Goal: Task Accomplishment & Management: Use online tool/utility

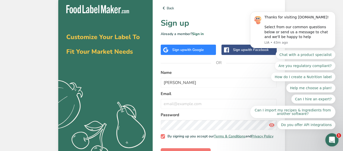
type input "Patrick Martinez"
click at [329, 141] on div "Open Intercom Messenger" at bounding box center [331, 138] width 17 height 17
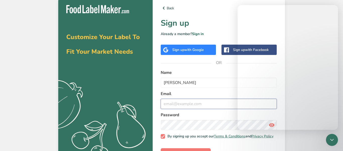
click at [179, 102] on input "email" at bounding box center [219, 104] width 116 height 10
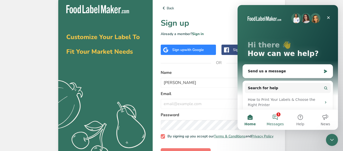
click at [277, 116] on button "1 Messages" at bounding box center [275, 119] width 25 height 20
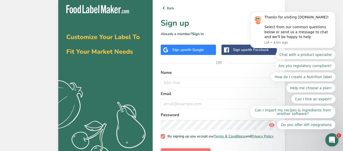
click at [331, 139] on icon "Open Intercom Messenger" at bounding box center [331, 139] width 8 height 8
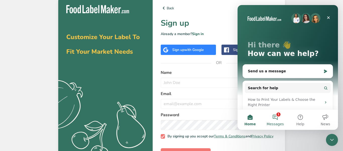
click at [273, 118] on button "1 Messages" at bounding box center [275, 119] width 25 height 20
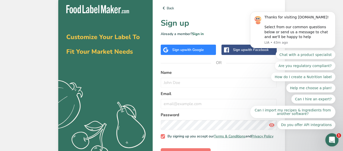
click at [333, 137] on icon "Open Intercom Messenger" at bounding box center [331, 139] width 8 height 8
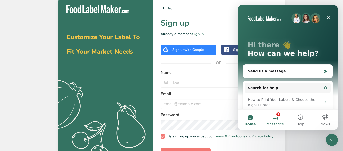
click at [277, 117] on button "1 Messages" at bounding box center [275, 119] width 25 height 20
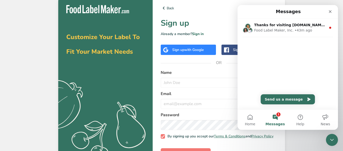
click at [272, 115] on button "1 Messages" at bounding box center [275, 119] width 25 height 20
click at [274, 116] on button "1 Messages" at bounding box center [275, 119] width 25 height 20
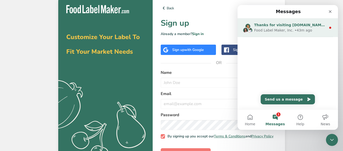
click at [308, 27] on div "Thanks for visiting [DOMAIN_NAME]! Select from our common questions below or se…" at bounding box center [290, 24] width 72 height 5
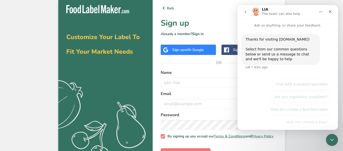
scroll to position [48, 0]
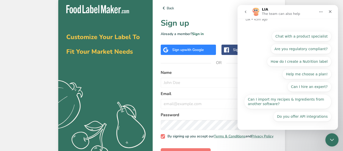
click at [333, 136] on icon "Close Intercom Messenger" at bounding box center [332, 139] width 6 height 6
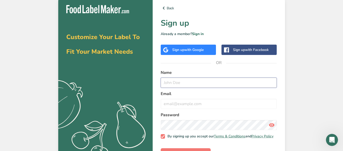
click at [180, 80] on input "text" at bounding box center [219, 82] width 116 height 10
type input "[PERSON_NAME]"
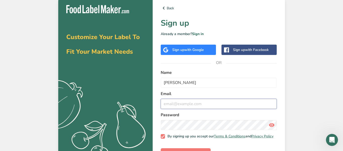
click at [178, 106] on input "email" at bounding box center [219, 104] width 116 height 10
type input "[EMAIL_ADDRESS][DOMAIN_NAME]"
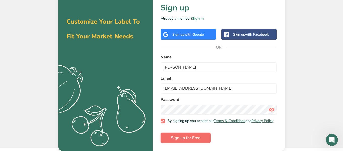
click at [202, 136] on button "Sign up for Free" at bounding box center [186, 137] width 50 height 10
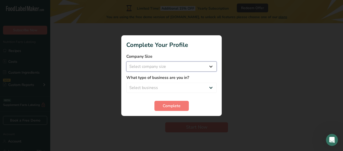
click at [169, 68] on select "Select company size Fewer than 10 Employees 10 to 50 Employees 51 to 500 Employ…" at bounding box center [171, 66] width 90 height 10
click at [181, 43] on h1 "Complete Your Profile" at bounding box center [171, 44] width 90 height 9
click at [167, 90] on select "Select business Packaged Food Manufacturer Restaurant & Cafe Bakery Meal Plans …" at bounding box center [171, 87] width 90 height 10
click at [162, 89] on select "Select business Packaged Food Manufacturer Restaurant & Cafe Bakery Meal Plans …" at bounding box center [171, 87] width 90 height 10
click at [171, 106] on span "Complete" at bounding box center [172, 106] width 18 height 6
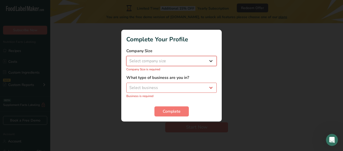
click at [148, 62] on select "Select company size Fewer than 10 Employees 10 to 50 Employees 51 to 500 Employ…" at bounding box center [171, 61] width 90 height 10
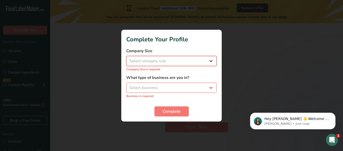
click at [149, 63] on select "Select company size Fewer than 10 Employees 10 to 50 Employees 51 to 500 Employ…" at bounding box center [171, 61] width 90 height 10
select select "1"
click at [126, 58] on select "Select company size Fewer than 10 Employees 10 to 50 Employees 51 to 500 Employ…" at bounding box center [171, 61] width 90 height 10
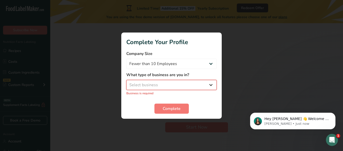
click at [163, 85] on select "Select business Packaged Food Manufacturer Restaurant & Cafe Bakery Meal Plans …" at bounding box center [171, 85] width 90 height 10
select select "8"
click at [126, 82] on select "Select business Packaged Food Manufacturer Restaurant & Cafe Bakery Meal Plans …" at bounding box center [171, 85] width 90 height 10
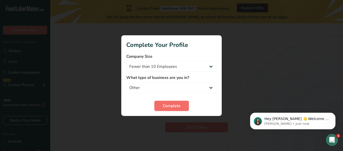
click at [171, 109] on button "Complete" at bounding box center [172, 106] width 34 height 10
click at [171, 109] on div "Complete" at bounding box center [171, 106] width 90 height 10
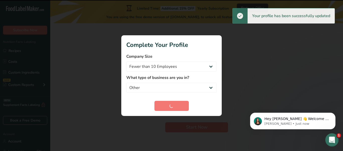
click at [330, 139] on icon "Open Intercom Messenger" at bounding box center [331, 139] width 8 height 8
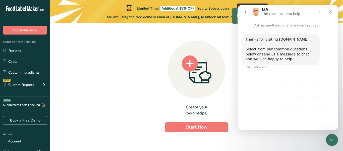
scroll to position [48, 0]
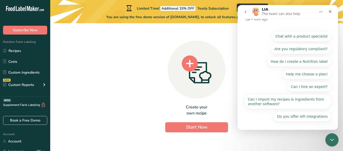
click at [330, 143] on div "Close Intercom Messenger" at bounding box center [331, 139] width 12 height 12
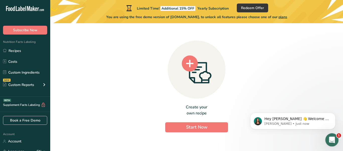
scroll to position [0, 0]
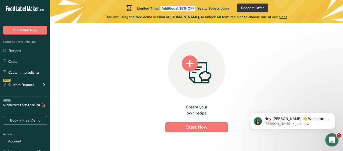
click at [330, 143] on div "Open Intercom Messenger" at bounding box center [331, 138] width 17 height 17
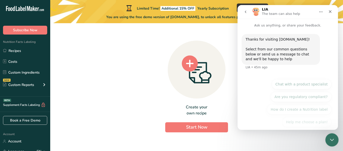
scroll to position [48, 0]
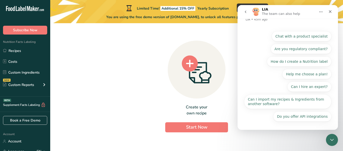
click at [246, 12] on icon "go back" at bounding box center [246, 12] width 4 height 4
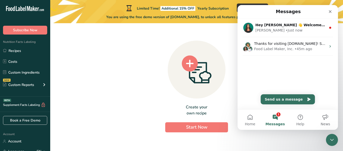
scroll to position [0, 0]
click at [278, 115] on button "1 Messages" at bounding box center [275, 119] width 25 height 20
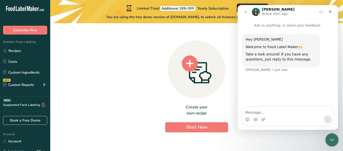
click at [334, 140] on icon "Close Intercom Messenger" at bounding box center [332, 139] width 6 height 6
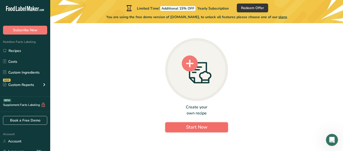
click at [211, 129] on button "Start Now" at bounding box center [196, 127] width 63 height 10
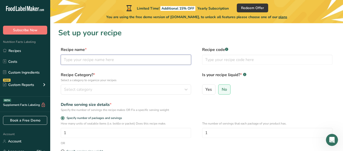
click at [133, 60] on input "text" at bounding box center [126, 60] width 130 height 10
type input "R"
type input "P"
type input "M"
click at [78, 60] on input "The Big5 Bars" at bounding box center [126, 60] width 130 height 10
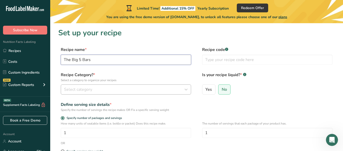
type input "The Big 5 Bars"
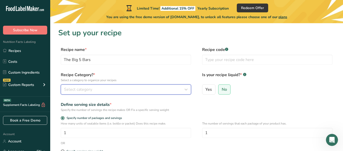
click at [79, 88] on span "Select category" at bounding box center [78, 89] width 28 height 6
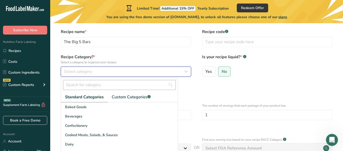
scroll to position [20, 0]
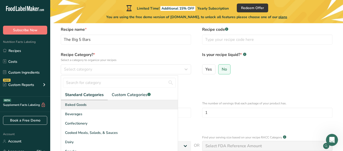
click at [87, 102] on div "Baked Goods" at bounding box center [119, 104] width 117 height 9
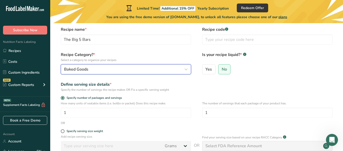
click at [90, 66] on div "Baked Goods" at bounding box center [124, 69] width 121 height 6
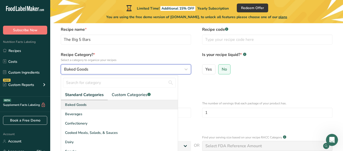
scroll to position [31, 0]
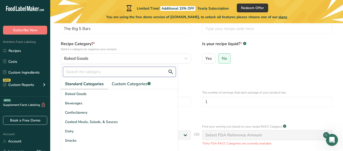
click at [102, 71] on input "text" at bounding box center [119, 72] width 113 height 10
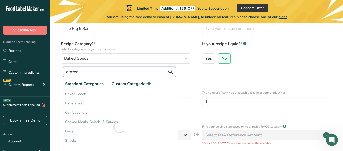
type input "drozen"
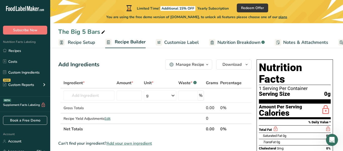
click at [86, 45] on span "Recipe Setup" at bounding box center [81, 42] width 27 height 7
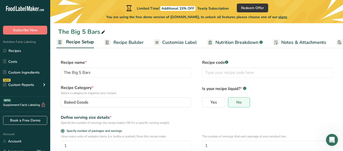
scroll to position [7, 0]
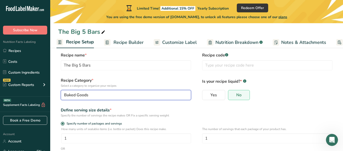
click at [86, 95] on span "Baked Goods" at bounding box center [76, 95] width 24 height 6
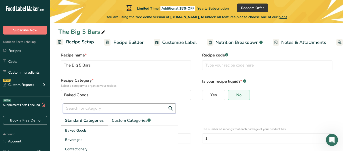
click at [83, 107] on input "text" at bounding box center [119, 108] width 113 height 10
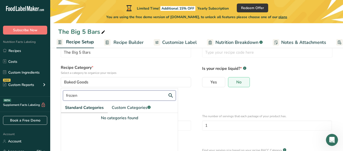
scroll to position [20, 0]
type input "f"
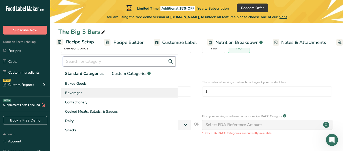
scroll to position [55, 0]
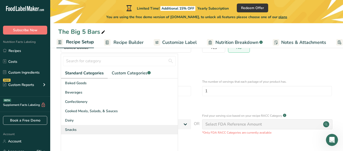
click at [88, 127] on div "Snacks" at bounding box center [119, 129] width 117 height 9
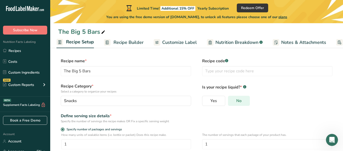
scroll to position [0, 0]
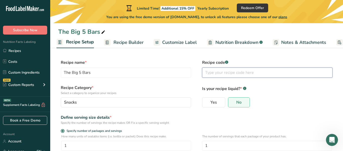
click at [229, 75] on input "text" at bounding box center [267, 72] width 130 height 10
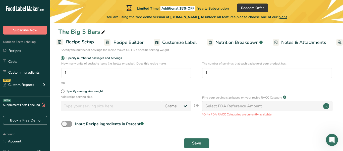
scroll to position [73, 0]
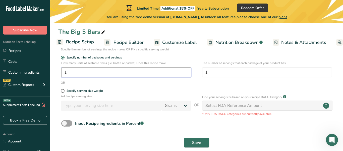
click at [150, 71] on input "1" at bounding box center [126, 72] width 130 height 10
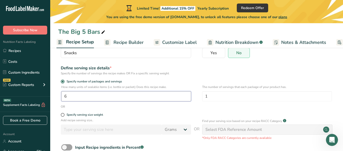
scroll to position [52, 0]
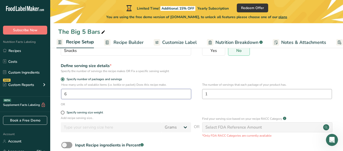
type input "6"
click at [244, 98] on input "1" at bounding box center [267, 94] width 130 height 10
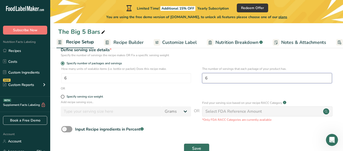
scroll to position [68, 0]
type input "6"
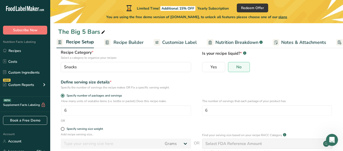
scroll to position [0, 0]
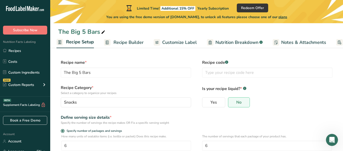
click at [121, 41] on span "Recipe Builder" at bounding box center [129, 42] width 30 height 7
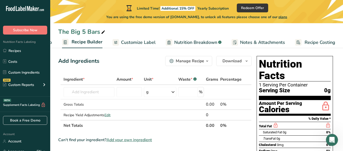
scroll to position [4, 0]
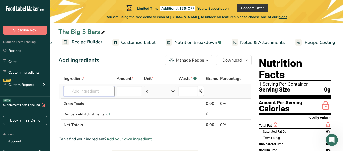
click at [96, 89] on input "text" at bounding box center [89, 91] width 51 height 10
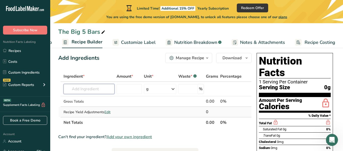
scroll to position [7, 0]
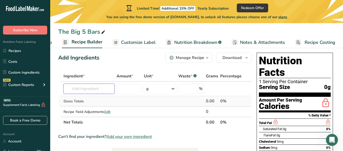
type input "A"
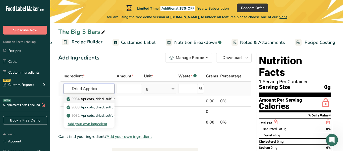
type input "Dried Apprico"
click at [88, 96] on p "9034 Apricots, dried, sulfured, stewed, with added sugar" at bounding box center [115, 98] width 95 height 5
type input "Apricots, dried, sulfured, stewed, with added sugar"
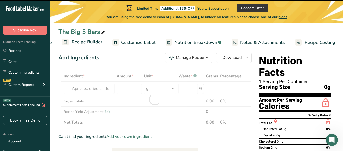
type input "0"
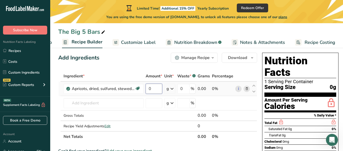
click at [157, 88] on input "0" at bounding box center [154, 88] width 17 height 10
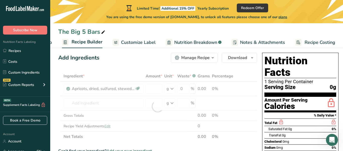
type input "0"
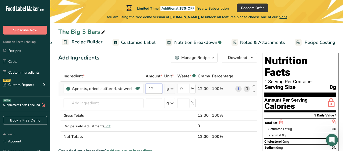
type input "1"
type input "0.50"
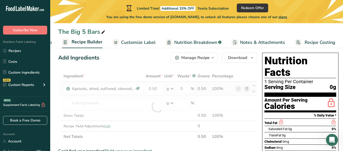
click at [170, 90] on div "Ingredient * Amount * Unit * Waste * .a-a{fill:#347362;}.b-a{fill:#fff;} Grams …" at bounding box center [157, 106] width 199 height 71
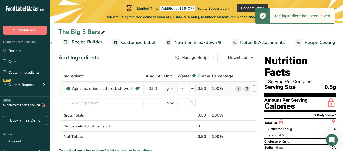
click at [173, 85] on icon at bounding box center [172, 88] width 6 height 9
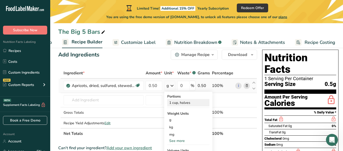
scroll to position [12, 0]
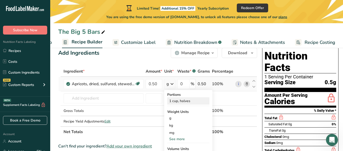
click at [176, 100] on div "1 cup, halves" at bounding box center [188, 100] width 42 height 7
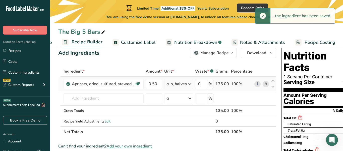
click at [186, 85] on div "cup, halves" at bounding box center [177, 84] width 20 height 6
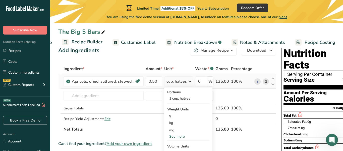
scroll to position [2, 0]
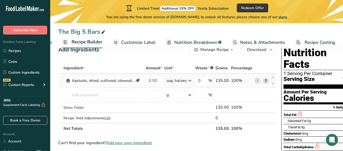
scroll to position [19, 0]
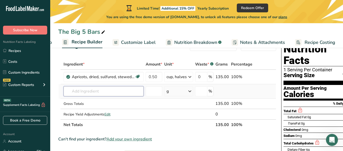
click at [75, 92] on input "text" at bounding box center [104, 91] width 80 height 10
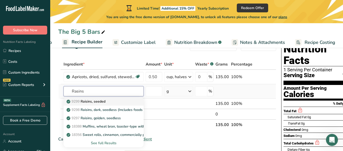
type input "Rasins"
click at [97, 100] on p "9299 Raisins, seeded" at bounding box center [87, 101] width 38 height 5
type input "Raisins, seeded"
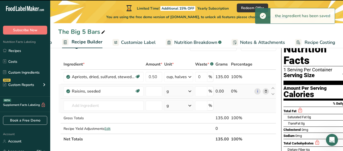
type input "0"
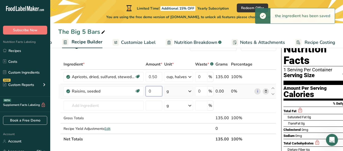
click at [157, 94] on input "0" at bounding box center [154, 91] width 17 height 10
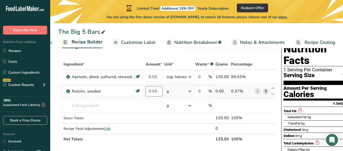
type input "0.50"
click at [183, 93] on div "Ingredient * Amount * Unit * Waste * .a-a{fill:#347362;}.b-a{fill:#fff;} Grams …" at bounding box center [167, 101] width 218 height 85
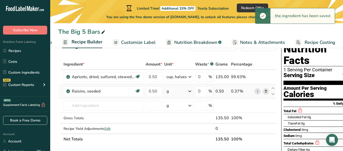
click at [184, 91] on div "g" at bounding box center [178, 91] width 29 height 10
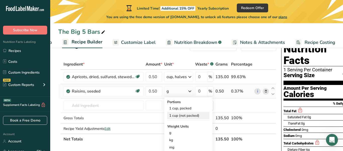
click at [193, 114] on div "1 cup (not packed)" at bounding box center [188, 115] width 42 height 7
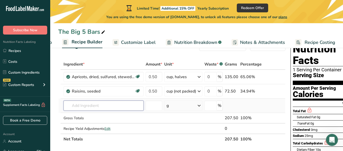
click at [95, 103] on input "text" at bounding box center [104, 105] width 80 height 10
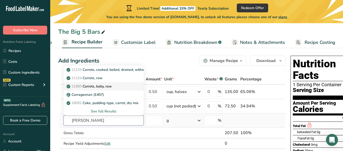
scroll to position [3, 0]
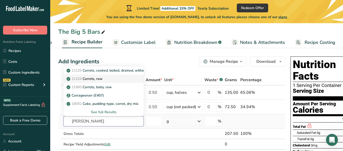
type input "[PERSON_NAME]"
click at [108, 78] on div "11124 [GEOGRAPHIC_DATA], raw" at bounding box center [100, 78] width 64 height 5
type input "Carrots, raw"
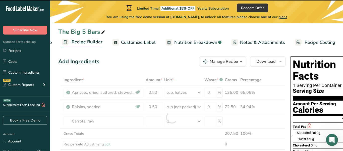
type input "0"
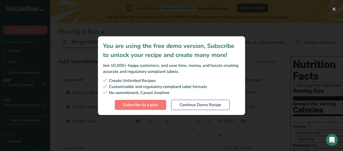
click at [206, 106] on span "Continue Demo Recipe" at bounding box center [201, 105] width 42 height 6
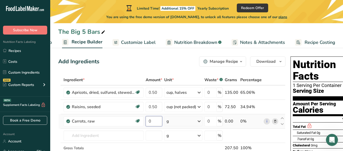
click at [156, 119] on input "0" at bounding box center [154, 121] width 17 height 10
type input "0.50"
click at [182, 119] on div "Ingredient * Amount * Unit * Waste * .a-a{fill:#347362;}.b-a{fill:#fff;} Grams …" at bounding box center [171, 124] width 227 height 100
click at [177, 121] on div "g" at bounding box center [183, 121] width 38 height 10
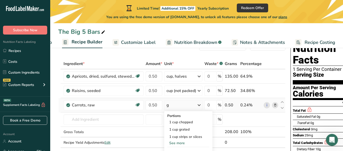
scroll to position [20, 0]
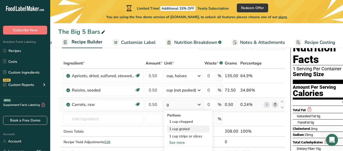
click at [189, 128] on div "1 cup grated" at bounding box center [188, 128] width 42 height 7
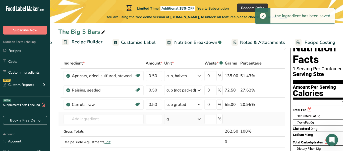
scroll to position [29, 0]
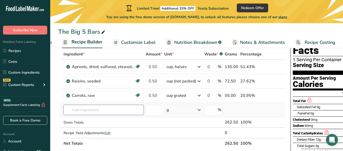
click at [131, 111] on input "text" at bounding box center [104, 110] width 80 height 10
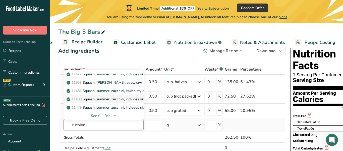
scroll to position [14, 0]
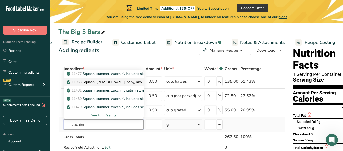
type input "zuchinni"
click at [121, 81] on p "11953 [PERSON_NAME], [PERSON_NAME], baby, raw" at bounding box center [105, 81] width 75 height 5
type input "Squash, [PERSON_NAME], baby, raw"
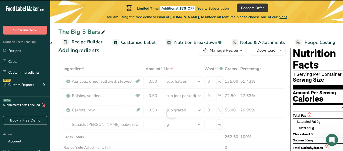
type input "0"
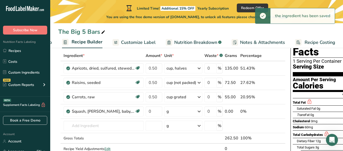
scroll to position [28, 0]
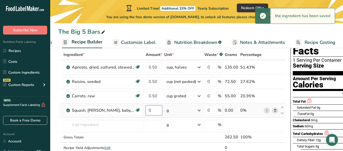
click at [156, 112] on input "0" at bounding box center [154, 110] width 17 height 10
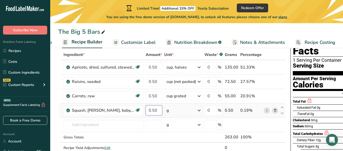
type input "0.50"
click at [191, 111] on div "Ingredient * Amount * Unit * Waste * .a-a{fill:#347362;}.b-a{fill:#fff;} Grams …" at bounding box center [171, 106] width 227 height 114
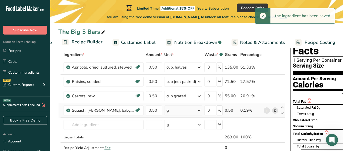
click at [191, 111] on div "g" at bounding box center [183, 110] width 38 height 10
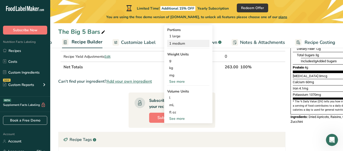
scroll to position [120, 0]
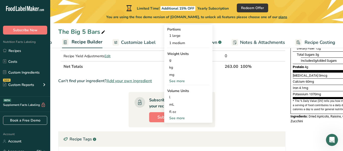
click at [181, 117] on div "See more" at bounding box center [188, 117] width 42 height 5
select select "22"
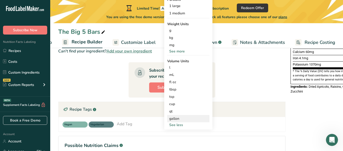
scroll to position [142, 0]
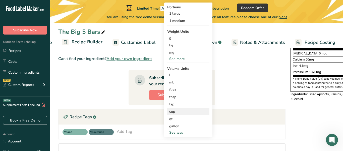
click at [175, 113] on div "cup" at bounding box center [188, 111] width 38 height 5
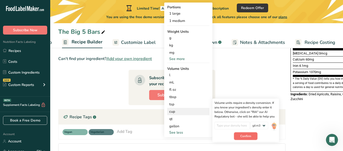
click at [246, 137] on span "Confirm" at bounding box center [246, 135] width 11 height 5
click at [227, 125] on input "number" at bounding box center [233, 125] width 36 height 8
type input "0"
click at [245, 135] on span "Confirm" at bounding box center [246, 135] width 11 height 5
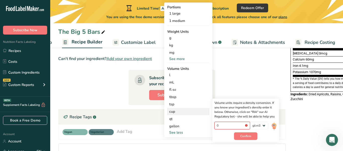
click at [236, 127] on input "0" at bounding box center [233, 125] width 36 height 8
type input "1"
click at [252, 135] on button "Confirm" at bounding box center [245, 136] width 23 height 8
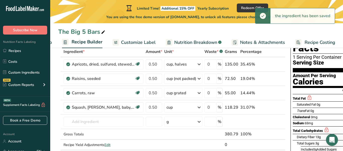
scroll to position [37, 0]
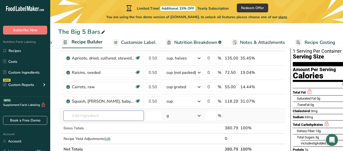
click at [128, 119] on input "text" at bounding box center [104, 115] width 80 height 10
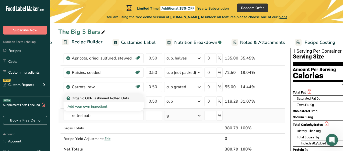
click at [94, 97] on p "Organic Old-Fashioned Rolled Oats" at bounding box center [99, 97] width 62 height 5
type input "Organic Old-Fashioned Rolled Oats"
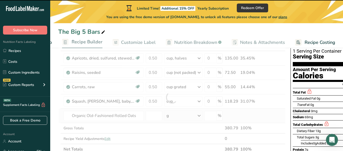
type input "0"
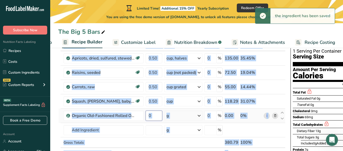
click at [158, 117] on input "0" at bounding box center [154, 115] width 17 height 10
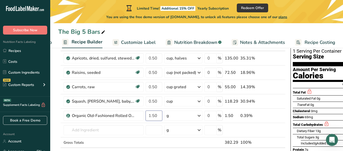
type input "1.50"
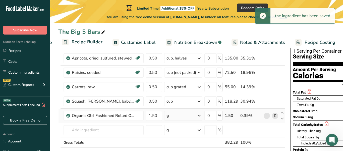
click at [197, 115] on div "Ingredient * Amount * Unit * Waste * .a-a{fill:#347362;}.b-a{fill:#fff;} Grams …" at bounding box center [171, 104] width 227 height 128
click at [197, 115] on div "g" at bounding box center [183, 115] width 38 height 10
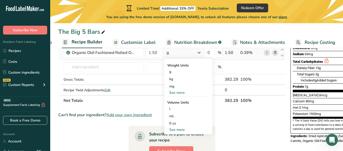
scroll to position [101, 0]
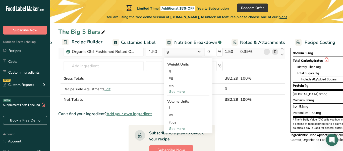
click at [181, 128] on div "See more" at bounding box center [188, 128] width 42 height 5
select select "22"
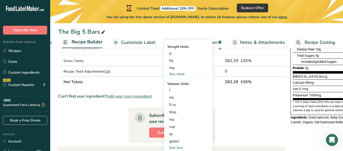
scroll to position [119, 0]
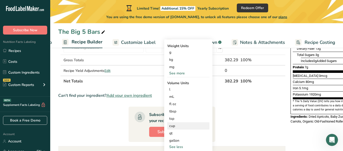
click at [178, 126] on div "cup" at bounding box center [188, 125] width 38 height 5
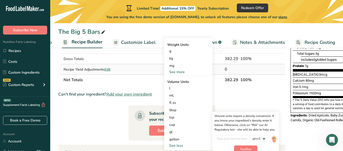
scroll to position [123, 0]
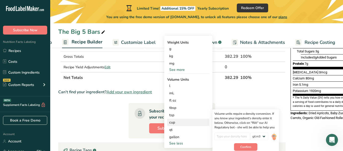
click at [174, 122] on div "cup" at bounding box center [188, 121] width 38 height 5
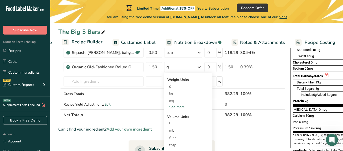
scroll to position [85, 0]
click at [136, 95] on div "Gross Totals" at bounding box center [104, 93] width 80 height 5
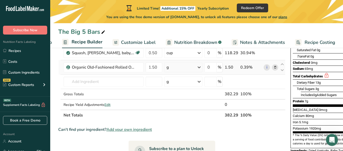
click at [190, 64] on div "g" at bounding box center [183, 67] width 38 height 10
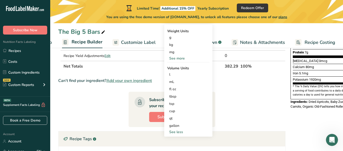
scroll to position [134, 0]
click at [171, 113] on div "cup" at bounding box center [188, 110] width 38 height 5
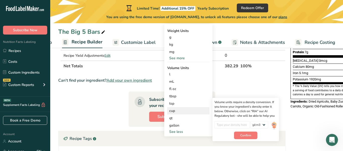
click at [171, 113] on div "cup" at bounding box center [188, 110] width 38 height 5
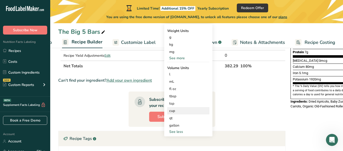
click at [171, 113] on div "cup" at bounding box center [188, 110] width 38 height 5
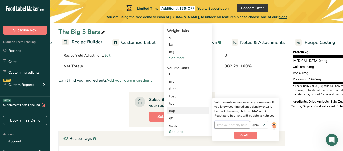
click at [243, 124] on input "number" at bounding box center [233, 125] width 36 height 8
type input "1"
click at [250, 133] on span "Confirm" at bounding box center [246, 135] width 11 height 5
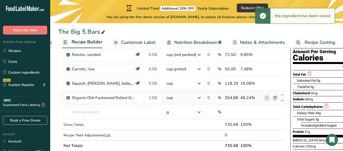
scroll to position [55, 0]
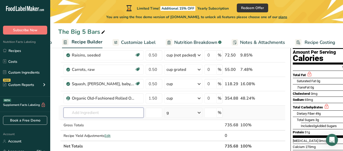
click at [110, 112] on input "text" at bounding box center [104, 112] width 80 height 10
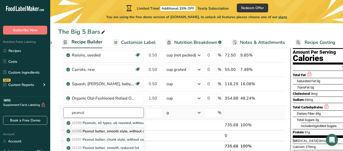
type input "peanut"
click at [134, 132] on p "16398 Peanut butter, smooth style, without salt" at bounding box center [108, 130] width 81 height 5
type input "Peanut butter, smooth style, without salt"
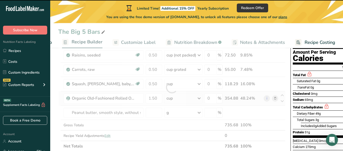
type input "0"
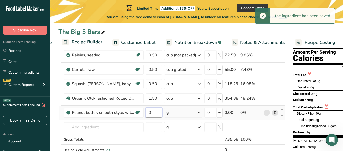
click at [151, 113] on input "0" at bounding box center [154, 112] width 17 height 10
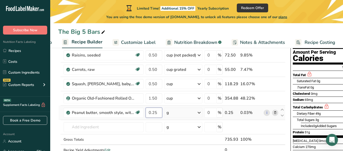
type input "0.25"
click at [181, 113] on div "Ingredient * Amount * Unit * Waste * .a-a{fill:#347362;}.b-a{fill:#fff;} Grams …" at bounding box center [171, 94] width 227 height 143
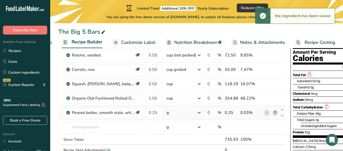
click at [190, 113] on div "g" at bounding box center [183, 112] width 38 height 10
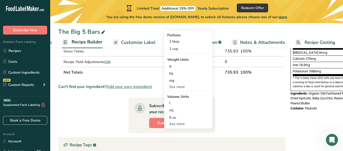
scroll to position [144, 0]
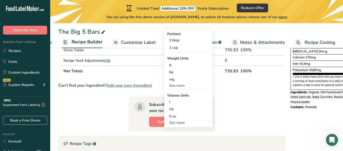
click at [181, 122] on div "See more" at bounding box center [188, 122] width 42 height 5
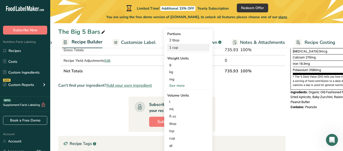
click at [174, 47] on div "1 cup" at bounding box center [188, 47] width 42 height 7
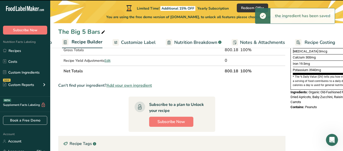
scroll to position [103, 0]
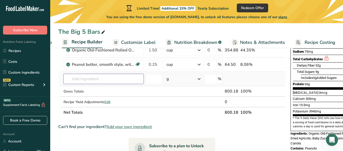
click at [132, 76] on input "text" at bounding box center [104, 79] width 80 height 10
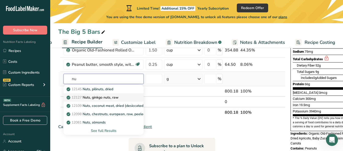
type input "n"
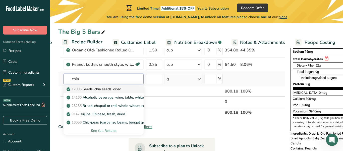
type input "chia"
click at [104, 90] on p "12006 Seeds, chia seeds, dried" at bounding box center [95, 88] width 54 height 5
type input "Seeds, chia seeds, dried"
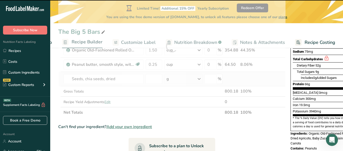
scroll to position [103, 0]
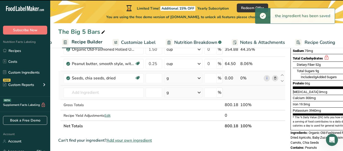
type input "0"
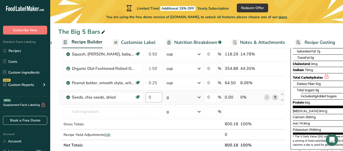
scroll to position [84, 0]
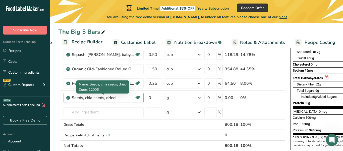
click at [120, 98] on div "Seeds, chia seeds, dried" at bounding box center [103, 98] width 63 height 6
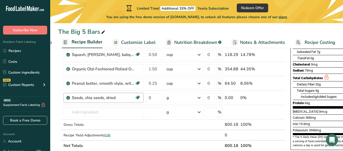
click at [118, 96] on div "Seeds, chia seeds, dried" at bounding box center [103, 98] width 63 height 6
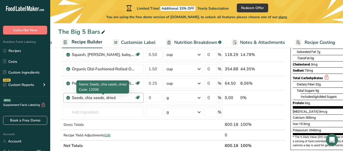
click at [113, 99] on div "Seeds, chia seeds, dried" at bounding box center [103, 98] width 63 height 6
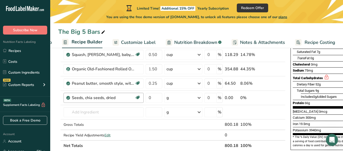
click at [114, 98] on div "Seeds, chia seeds, dried" at bounding box center [103, 98] width 63 height 6
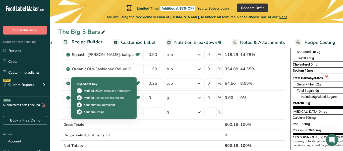
click at [67, 97] on icon at bounding box center [68, 97] width 3 height 5
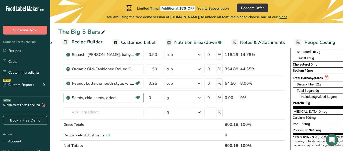
click at [110, 100] on div "Seeds, chia seeds, dried" at bounding box center [103, 98] width 63 height 6
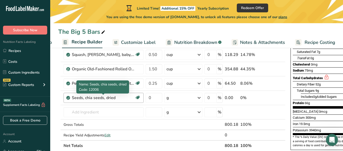
click at [110, 100] on div "Seeds, chia seeds, dried" at bounding box center [103, 98] width 63 height 6
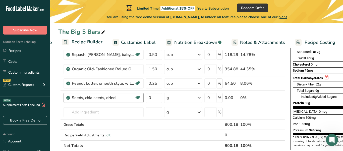
click at [110, 100] on div "Seeds, chia seeds, dried" at bounding box center [103, 98] width 63 height 6
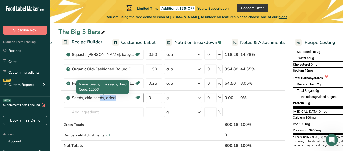
click at [110, 100] on div "Seeds, chia seeds, dried" at bounding box center [103, 98] width 63 height 6
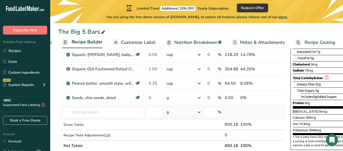
click at [121, 105] on td "12006 Seeds, chia seeds, dried 14160 Alcoholic beverage, wine, table, white, Ch…" at bounding box center [104, 112] width 82 height 14
click at [275, 99] on icon at bounding box center [276, 97] width 4 height 5
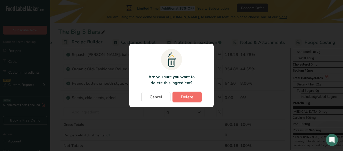
click at [187, 97] on span "Delete" at bounding box center [187, 97] width 13 height 6
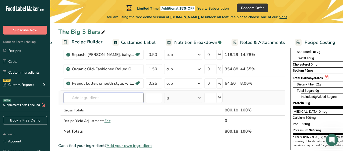
click at [106, 96] on input "text" at bounding box center [104, 97] width 80 height 10
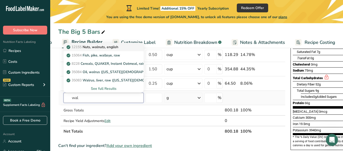
type input "wal"
click at [106, 49] on p "12155 Nuts, walnuts, english" at bounding box center [93, 46] width 51 height 5
type input "Nuts, walnuts, english"
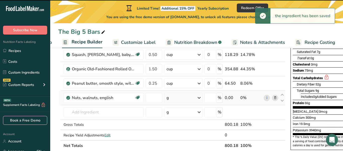
type input "0"
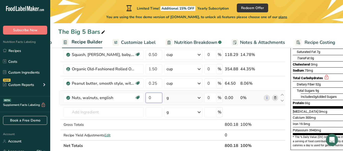
click at [152, 97] on input "0" at bounding box center [154, 97] width 17 height 10
type input "2"
click at [179, 99] on div "Ingredient * Amount * Unit * Waste * .a-a{fill:#347362;}.b-a{fill:#fff;} Grams …" at bounding box center [171, 72] width 227 height 157
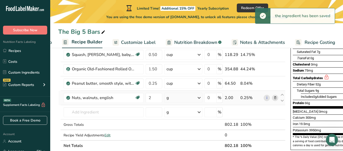
click at [179, 99] on div "g" at bounding box center [183, 97] width 38 height 10
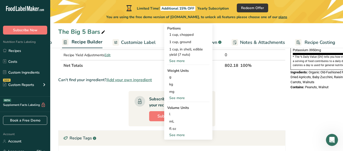
scroll to position [164, 0]
click at [177, 98] on div "See more" at bounding box center [188, 97] width 42 height 5
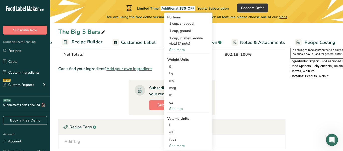
scroll to position [176, 0]
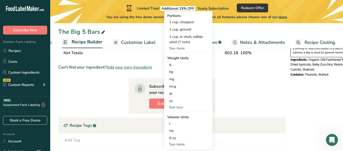
click at [178, 142] on div "See more" at bounding box center [188, 143] width 42 height 5
select select "22"
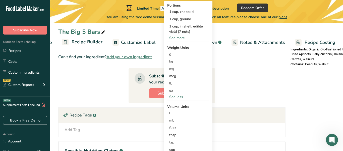
scroll to position [200, 0]
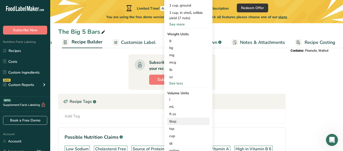
click at [171, 120] on div "tbsp" at bounding box center [188, 120] width 38 height 5
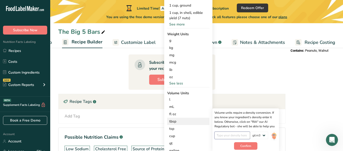
click at [235, 136] on input "number" at bounding box center [233, 135] width 36 height 8
type input "1"
click at [249, 146] on span "Confirm" at bounding box center [246, 145] width 11 height 5
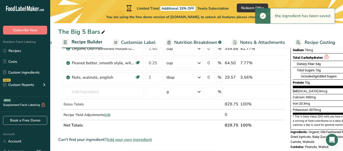
scroll to position [103, 0]
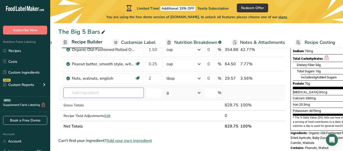
click at [90, 93] on input "text" at bounding box center [104, 92] width 80 height 10
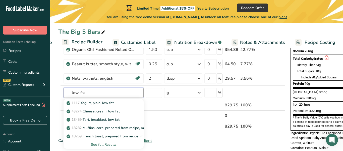
type input "low-fat"
type input "l"
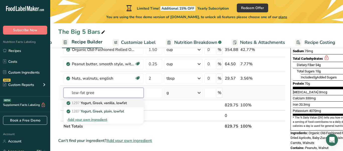
type input "low-fat gree"
click at [99, 103] on p "1297 Yogurt, Greek, vanilla, lowfat" at bounding box center [97, 102] width 59 height 5
type input "Yogurt, Greek, vanilla, lowfat"
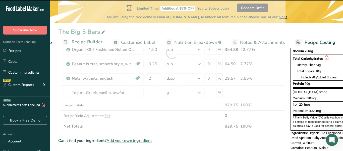
type input "0"
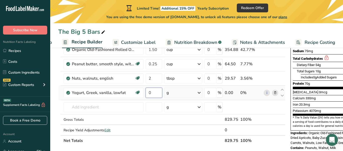
click at [150, 91] on input "0" at bounding box center [154, 92] width 17 height 10
click at [152, 91] on input "0" at bounding box center [154, 92] width 17 height 10
type input "0.50"
click at [190, 88] on div "Ingredient * Amount * Unit * Waste * .a-a{fill:#347362;}.b-a{fill:#fff;} Grams …" at bounding box center [171, 59] width 227 height 171
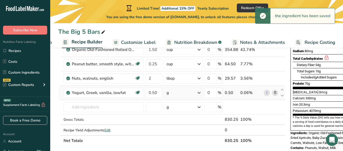
click at [196, 91] on div "g" at bounding box center [183, 92] width 38 height 10
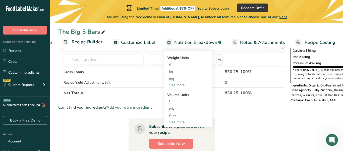
scroll to position [151, 0]
click at [175, 120] on div "See more" at bounding box center [188, 121] width 42 height 5
select select "22"
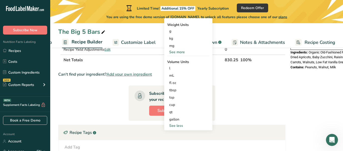
scroll to position [183, 0]
click at [171, 105] on div "cup" at bounding box center [188, 104] width 38 height 5
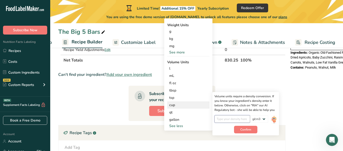
click at [241, 116] on input "number" at bounding box center [233, 119] width 36 height 8
type input "1"
click at [254, 130] on button "Confirm" at bounding box center [245, 129] width 23 height 8
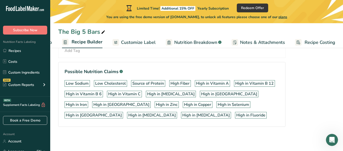
scroll to position [0, 0]
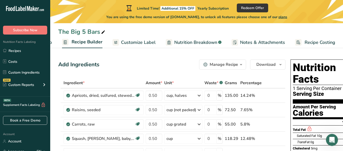
click at [192, 42] on span "Nutrition Breakdown" at bounding box center [195, 42] width 43 height 7
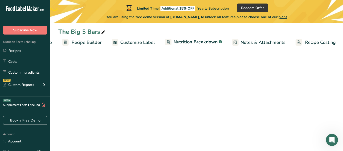
scroll to position [0, 44]
select select "Calories"
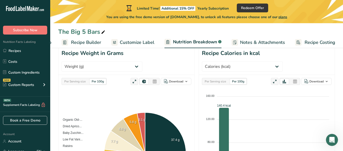
scroll to position [0, 0]
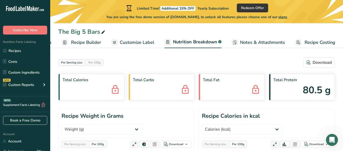
click at [128, 41] on span "Customize Label" at bounding box center [137, 42] width 35 height 7
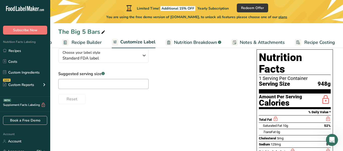
scroll to position [39, 0]
